Goal: Task Accomplishment & Management: Use online tool/utility

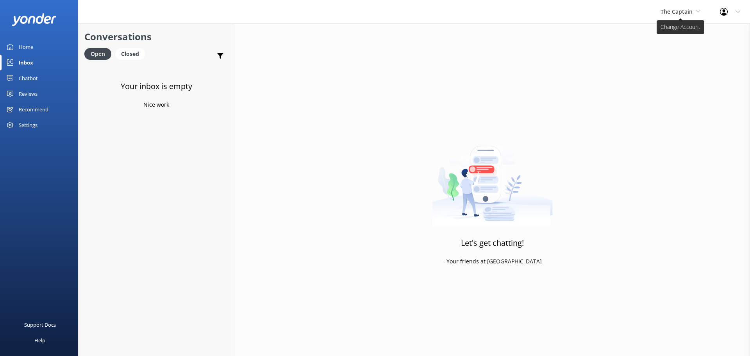
click at [687, 9] on span "The Captain" at bounding box center [676, 11] width 32 height 7
click at [674, 34] on link "De [GEOGRAPHIC_DATA]" at bounding box center [690, 32] width 78 height 19
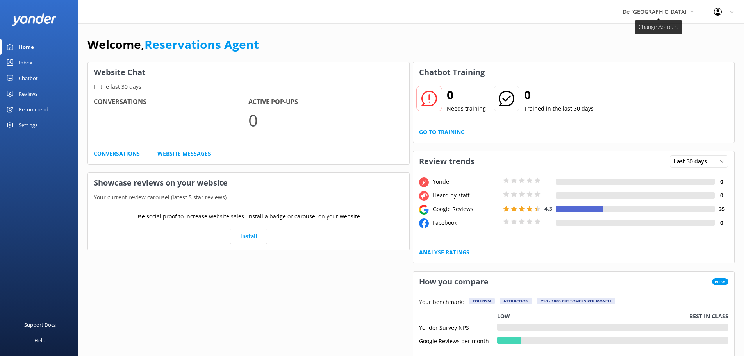
click at [661, 8] on span "De [GEOGRAPHIC_DATA]" at bounding box center [655, 11] width 64 height 7
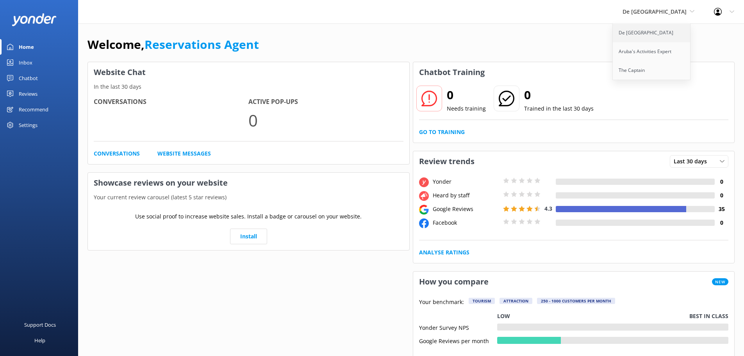
click at [664, 35] on link "De [GEOGRAPHIC_DATA]" at bounding box center [652, 32] width 78 height 19
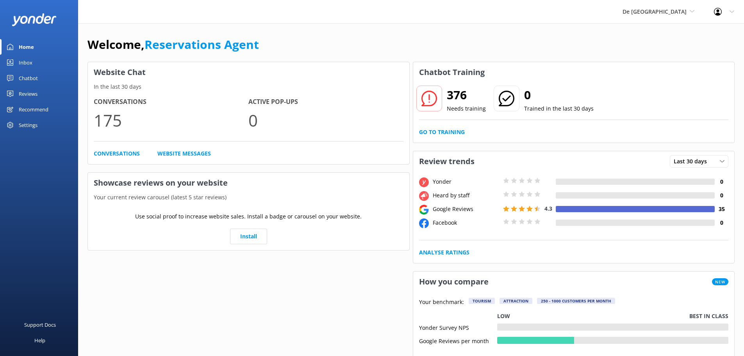
click at [36, 60] on link "Inbox" at bounding box center [39, 63] width 78 height 16
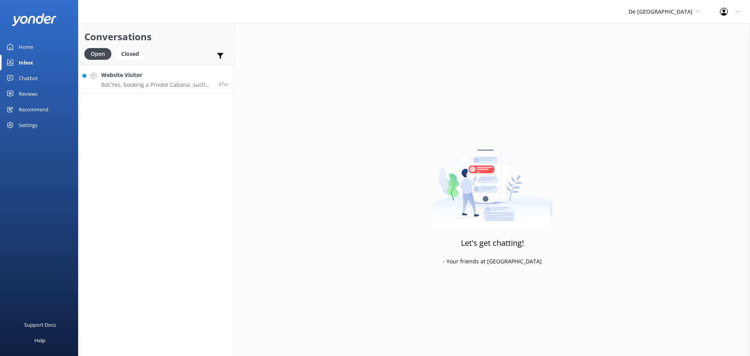
click at [173, 83] on p "Bot: Yes, booking a Private Cabana, such as the Turtle Cabana, gives you access…" at bounding box center [156, 84] width 111 height 7
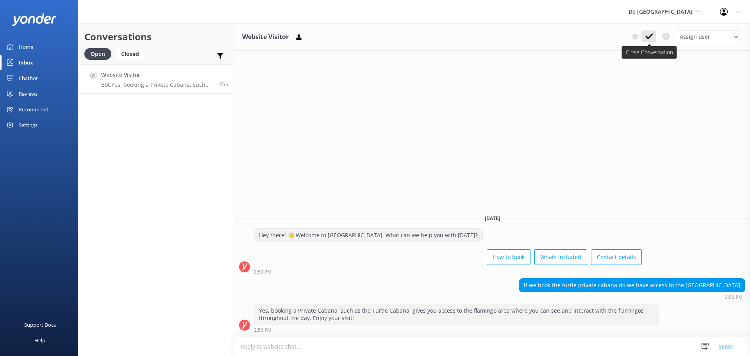
click at [645, 37] on icon at bounding box center [649, 36] width 8 height 8
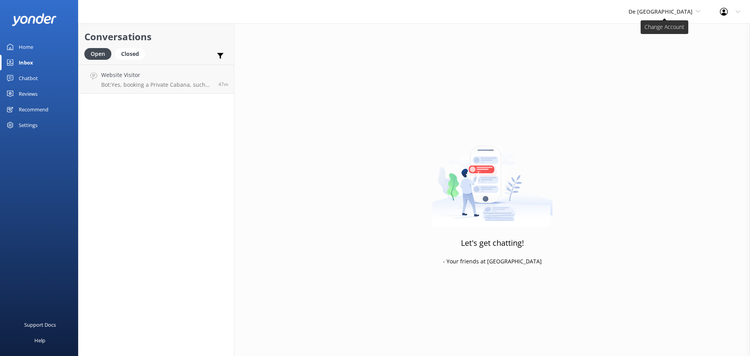
click at [674, 12] on span "De [GEOGRAPHIC_DATA]" at bounding box center [660, 11] width 64 height 7
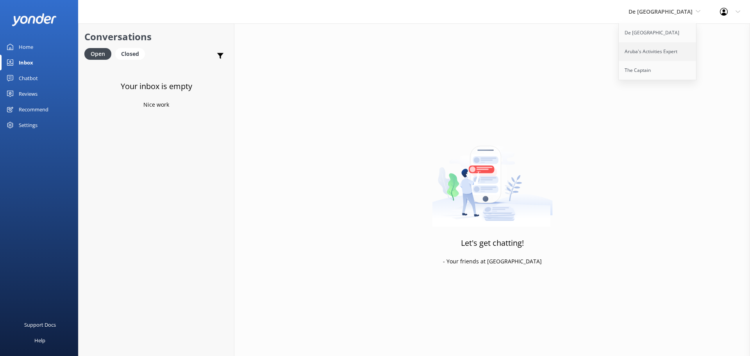
click at [671, 48] on link "Aruba's Activities Expert" at bounding box center [658, 51] width 78 height 19
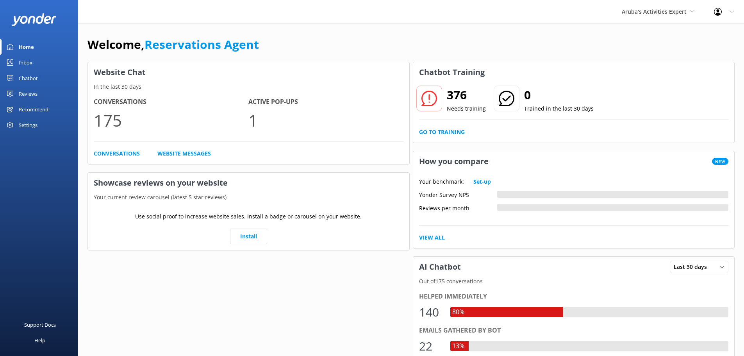
click at [47, 60] on link "Inbox" at bounding box center [39, 63] width 78 height 16
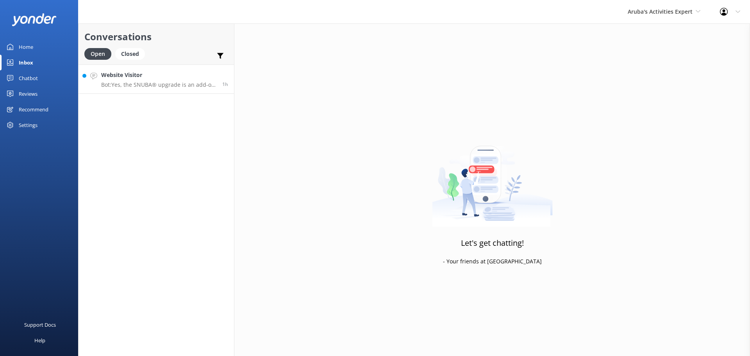
click at [161, 86] on p "Bot: Yes, the SNUBA® upgrade is an add-on to the Palm Pleasure Catamaran snorke…" at bounding box center [158, 84] width 115 height 7
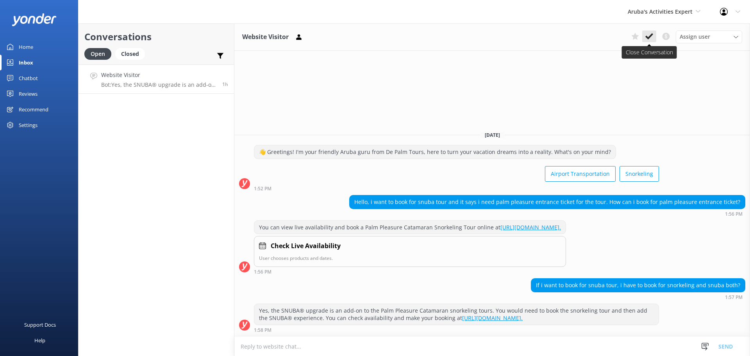
click at [649, 37] on use at bounding box center [649, 36] width 8 height 6
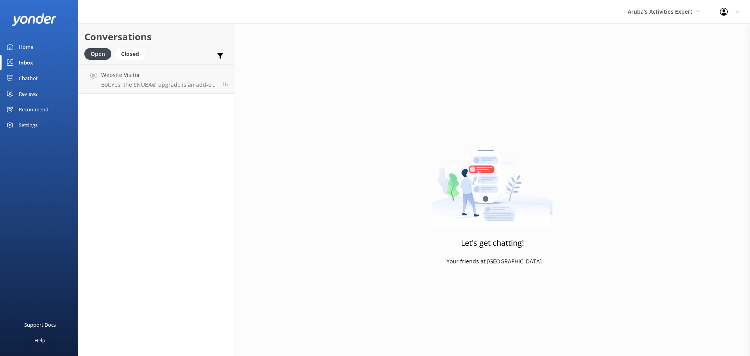
click at [658, 18] on div "Aruba's Activities Expert De Palm Island Aruba's Activities Expert The Captain" at bounding box center [664, 11] width 92 height 23
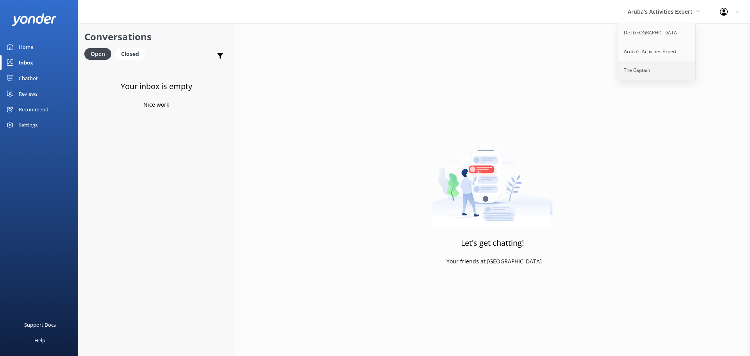
click at [652, 66] on link "The Captain" at bounding box center [657, 70] width 78 height 19
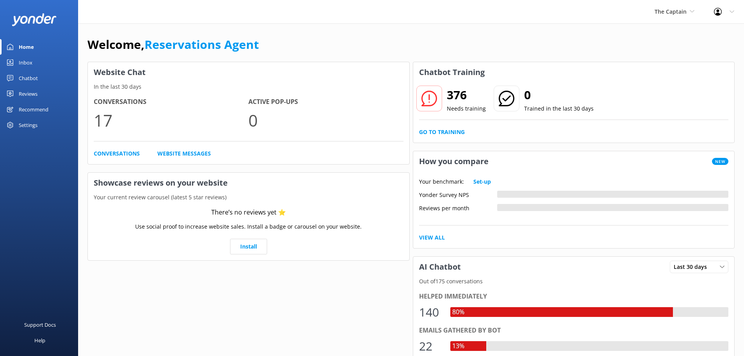
click at [25, 58] on div "Inbox" at bounding box center [26, 63] width 14 height 16
